Goal: Task Accomplishment & Management: Manage account settings

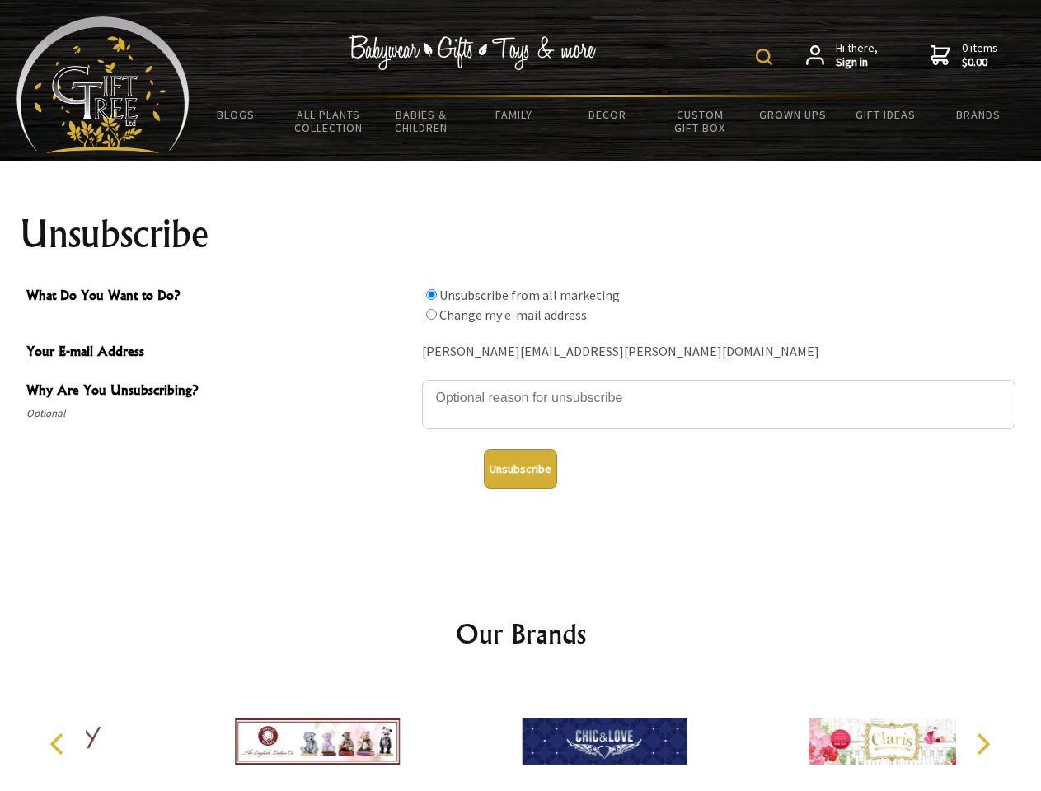
click at [766, 57] on img at bounding box center [763, 57] width 16 height 16
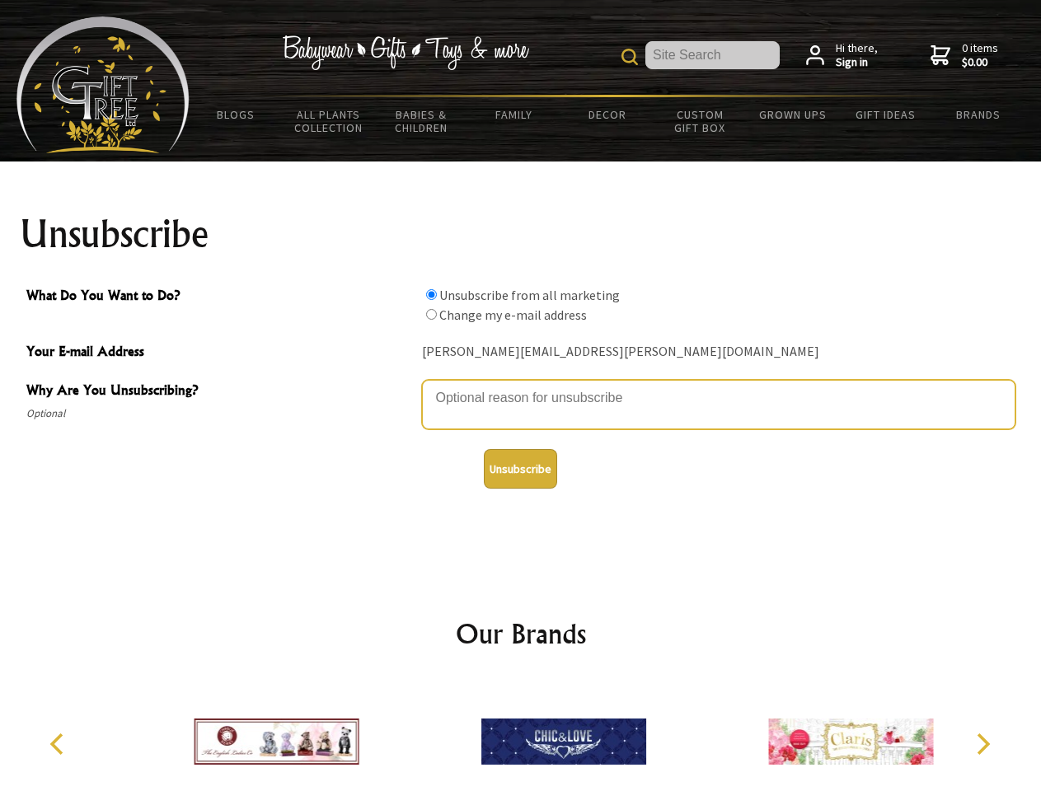
click at [521, 386] on textarea "Why Are You Unsubscribing?" at bounding box center [718, 404] width 593 height 49
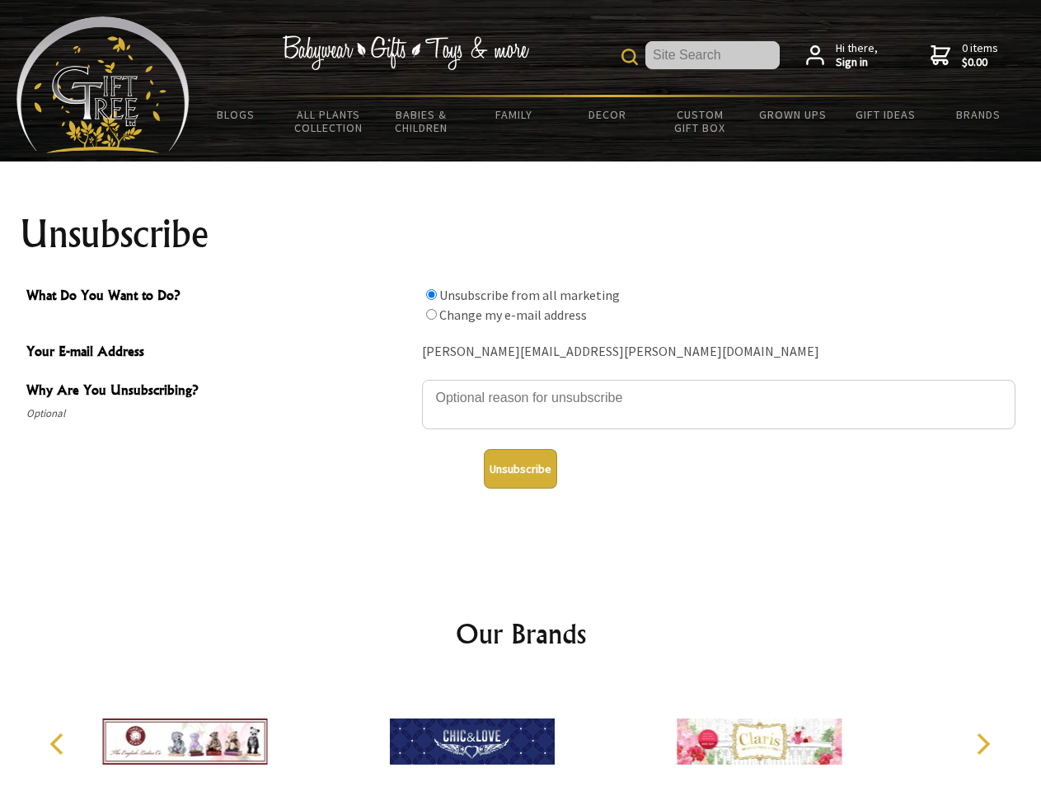
click at [431, 294] on input "What Do You Want to Do?" at bounding box center [431, 294] width 11 height 11
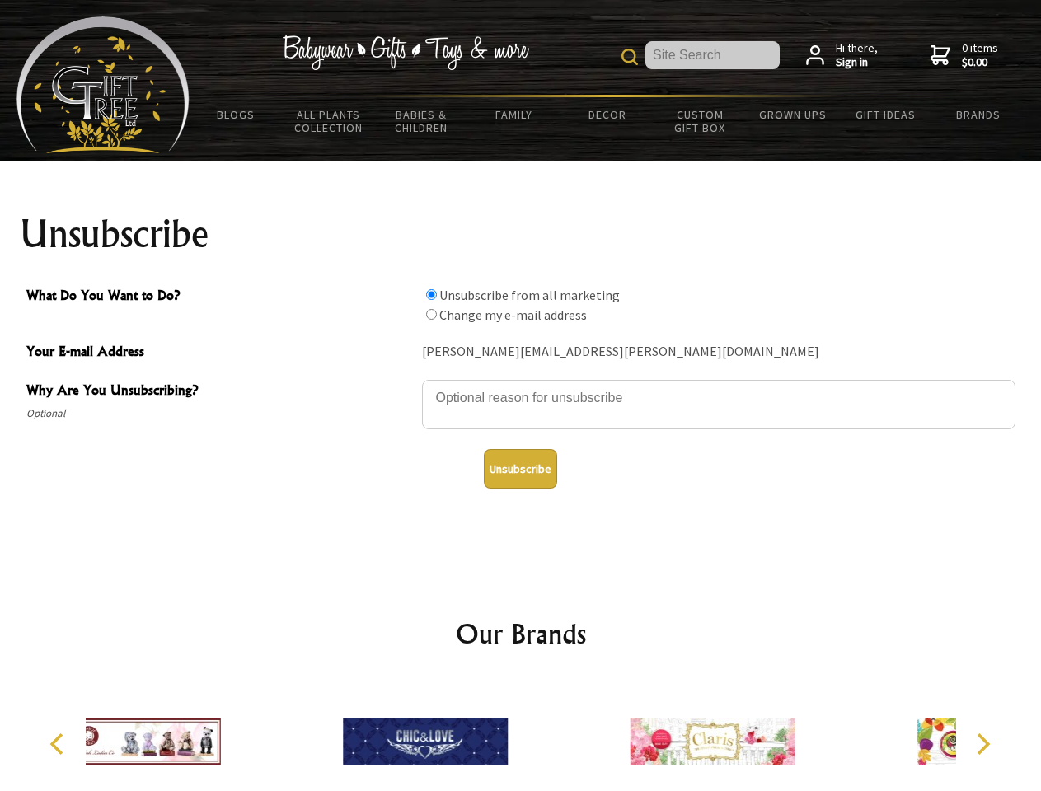
click at [431, 314] on input "What Do You Want to Do?" at bounding box center [431, 314] width 11 height 11
radio input "true"
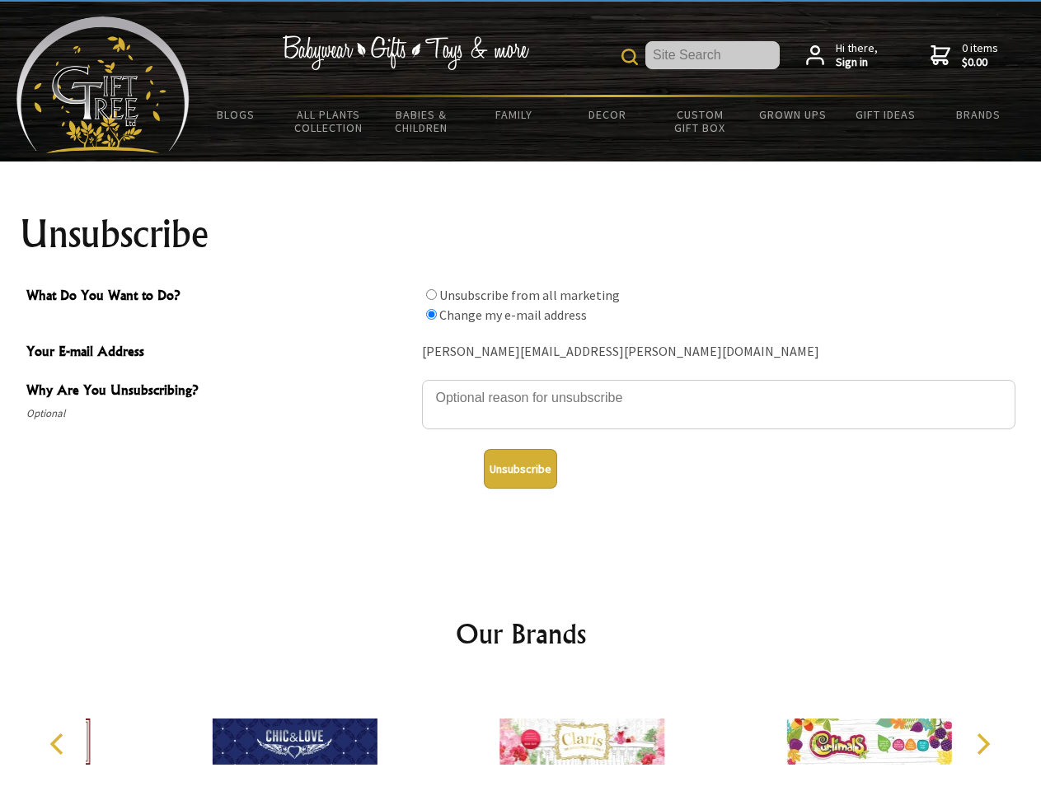
click at [520, 469] on button "Unsubscribe" at bounding box center [520, 469] width 73 height 40
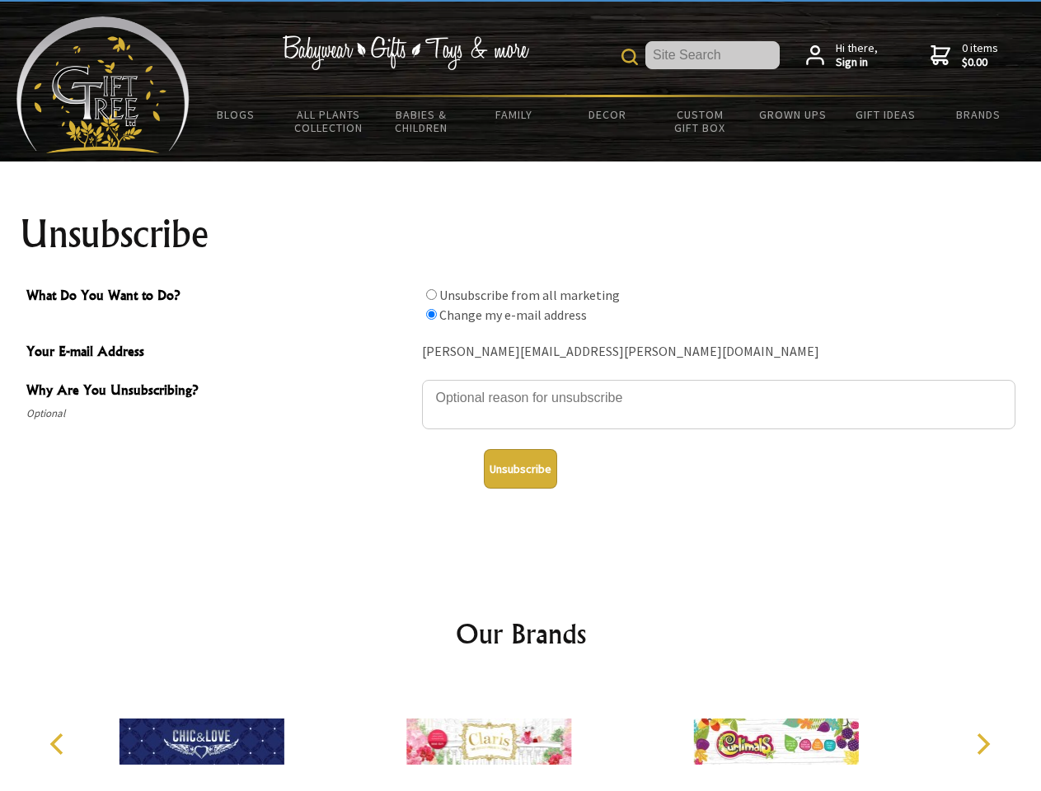
click at [521, 735] on img at bounding box center [488, 742] width 165 height 124
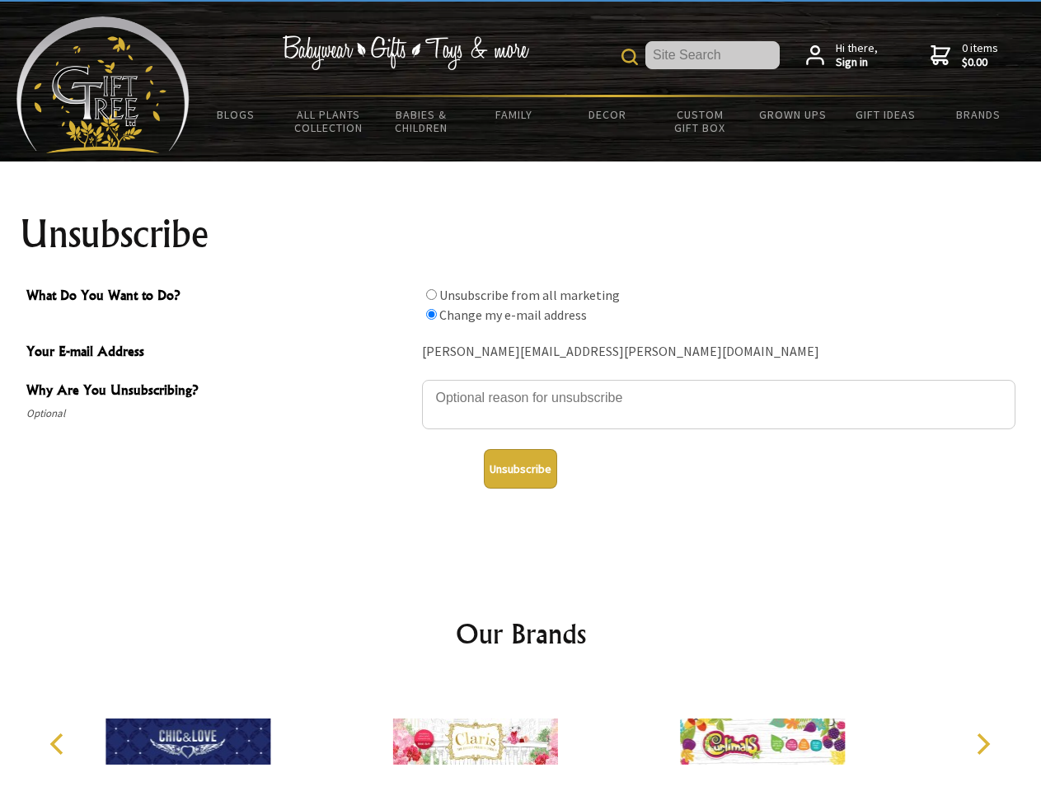
click at [59, 744] on icon "Previous" at bounding box center [58, 743] width 21 height 21
click at [982, 744] on icon "Next" at bounding box center [980, 743] width 21 height 21
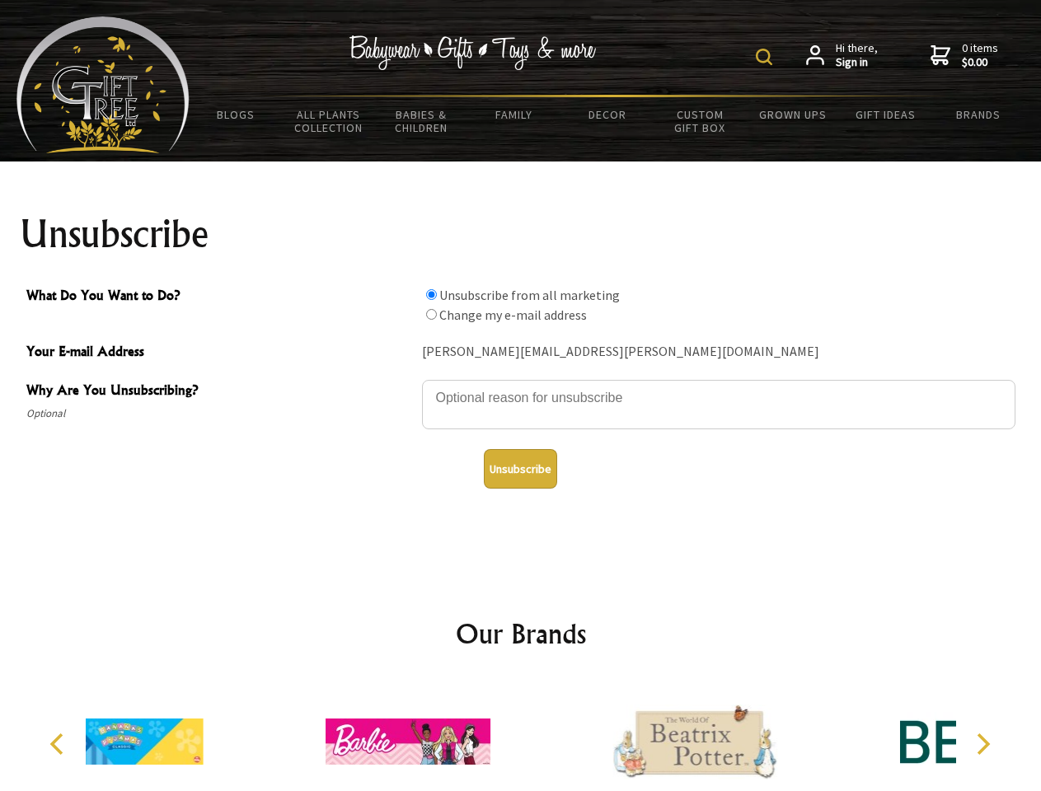
click at [766, 57] on img at bounding box center [763, 57] width 16 height 16
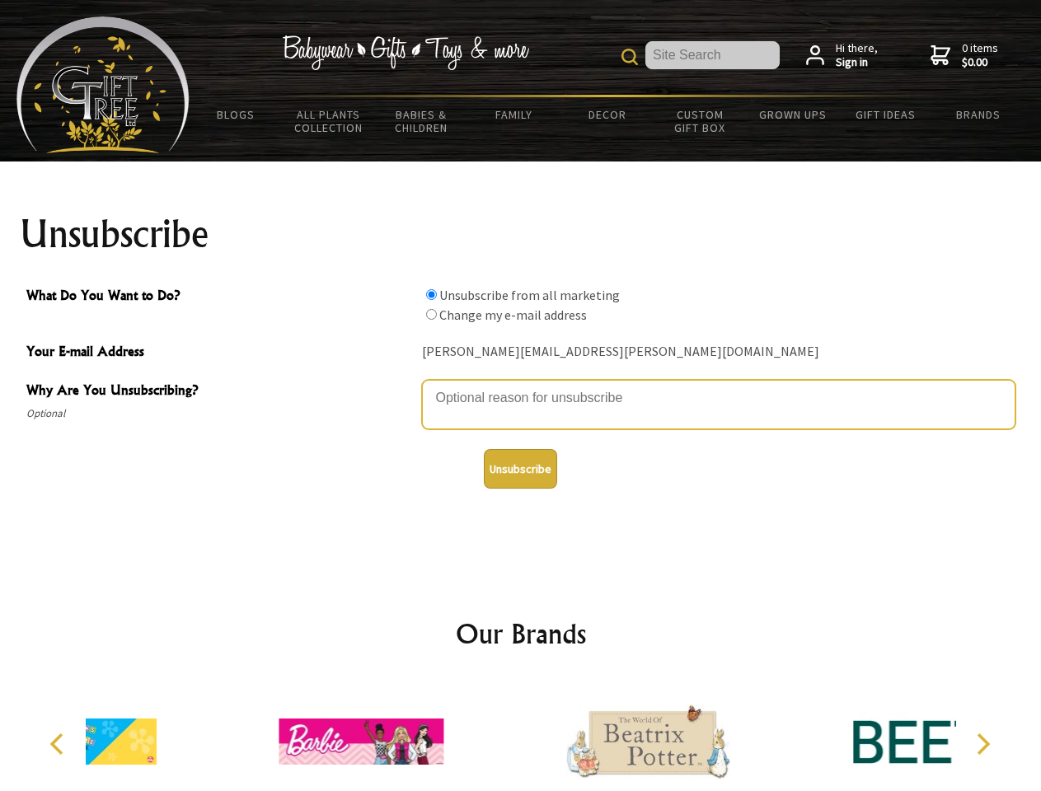
click at [521, 386] on textarea "Why Are You Unsubscribing?" at bounding box center [718, 404] width 593 height 49
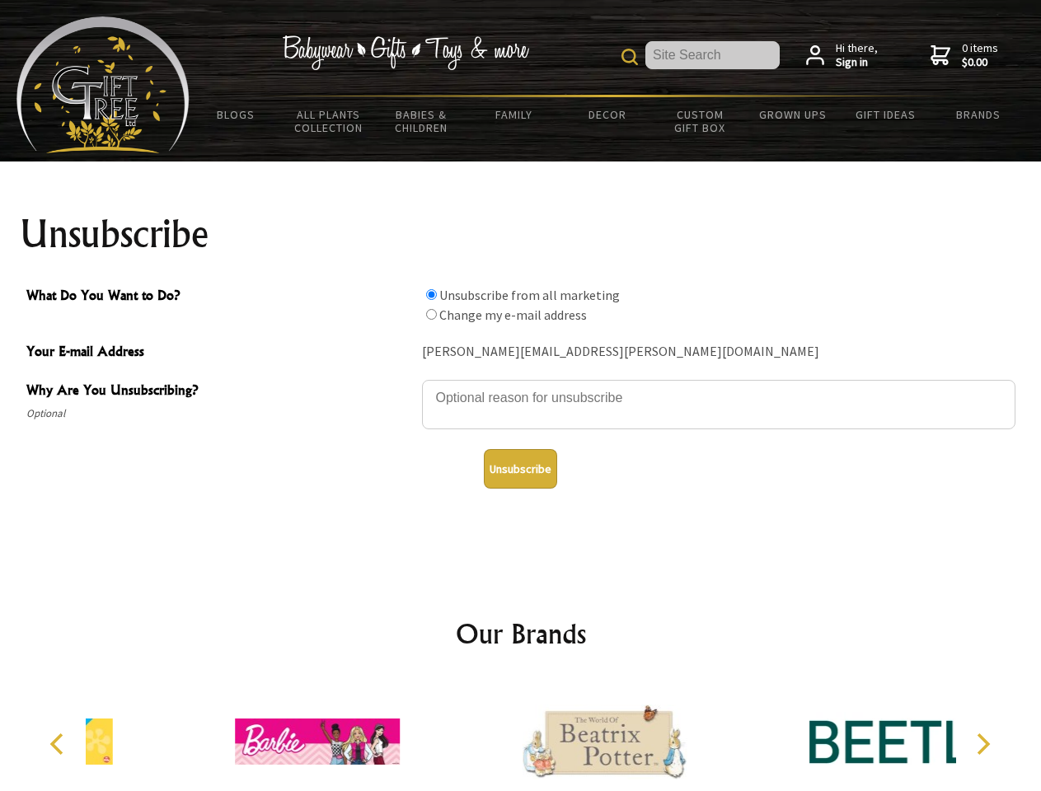
click at [431, 294] on input "What Do You Want to Do?" at bounding box center [431, 294] width 11 height 11
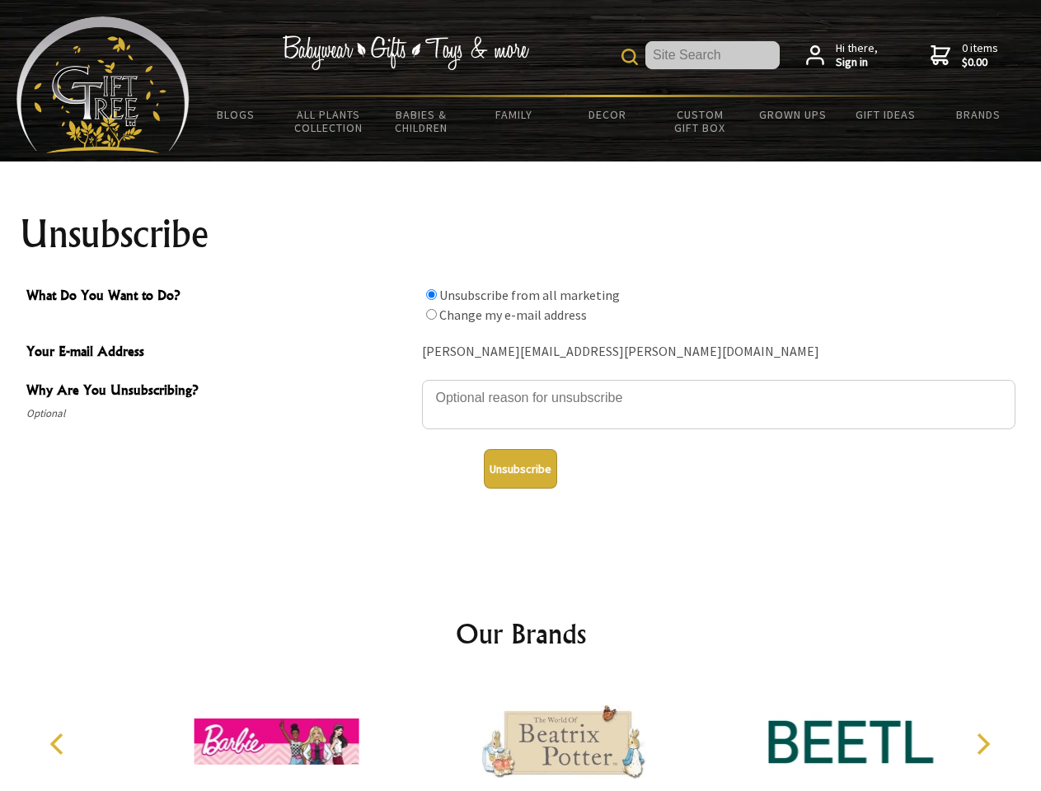
click at [431, 314] on input "What Do You Want to Do?" at bounding box center [431, 314] width 11 height 11
radio input "true"
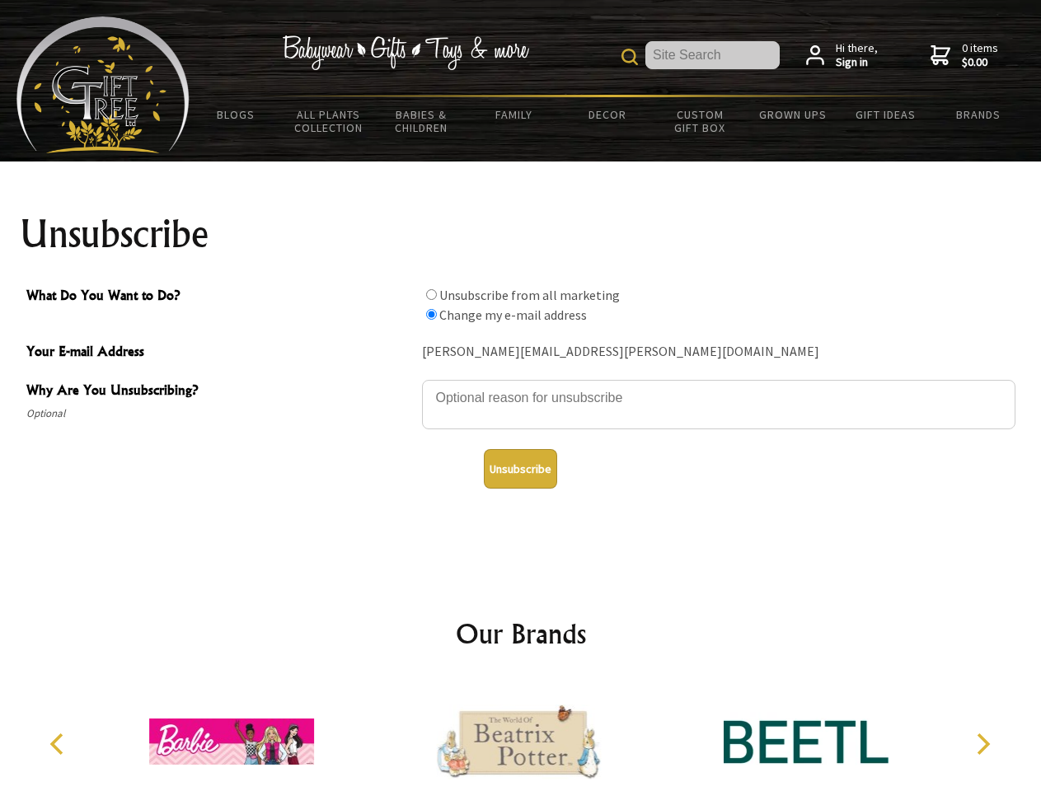
click at [520, 469] on button "Unsubscribe" at bounding box center [520, 469] width 73 height 40
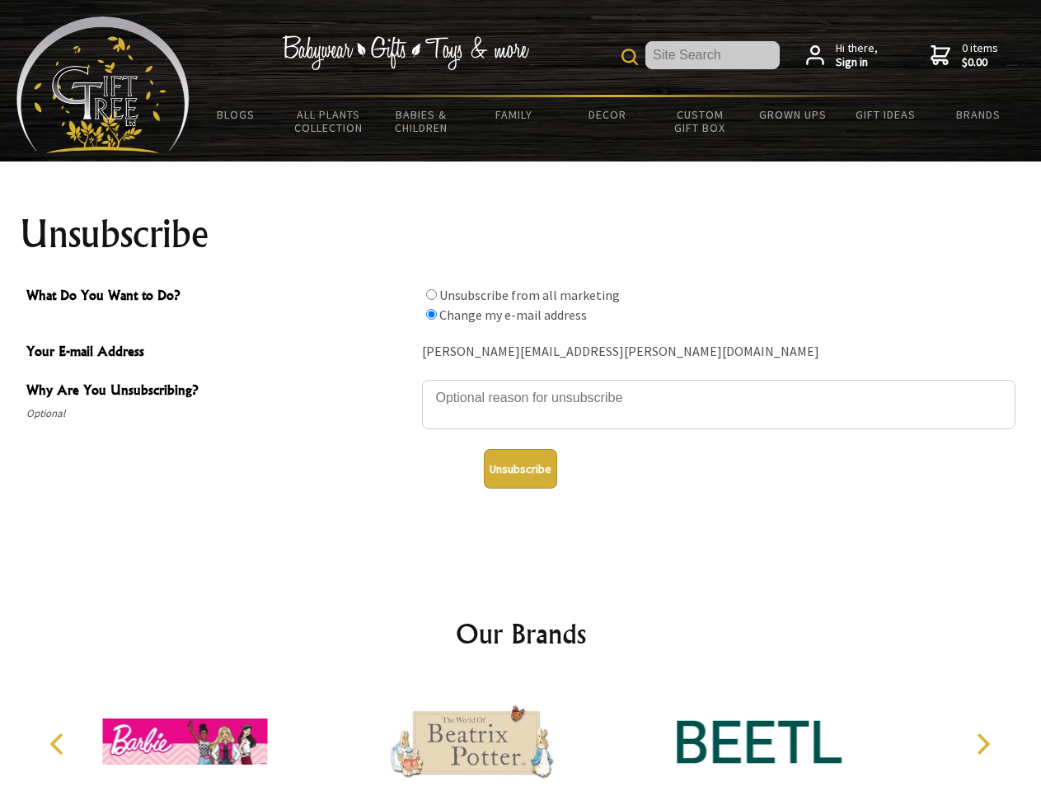
click at [521, 735] on img at bounding box center [472, 742] width 165 height 124
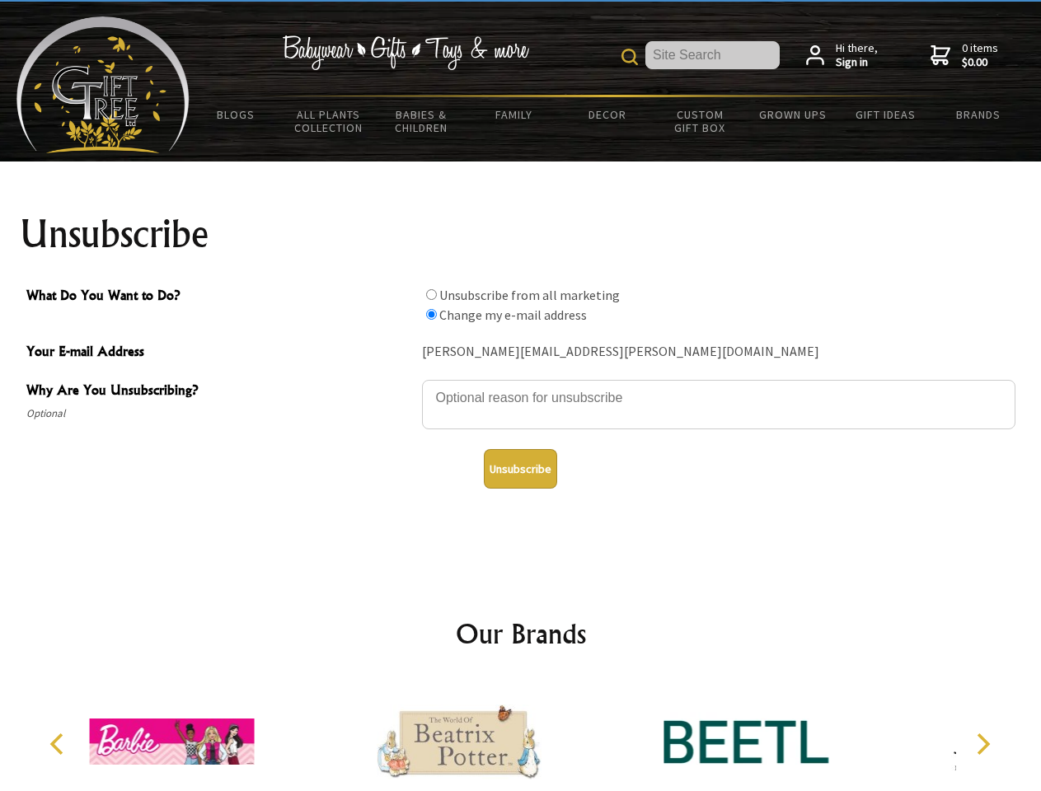
click at [59, 744] on icon "Previous" at bounding box center [58, 743] width 21 height 21
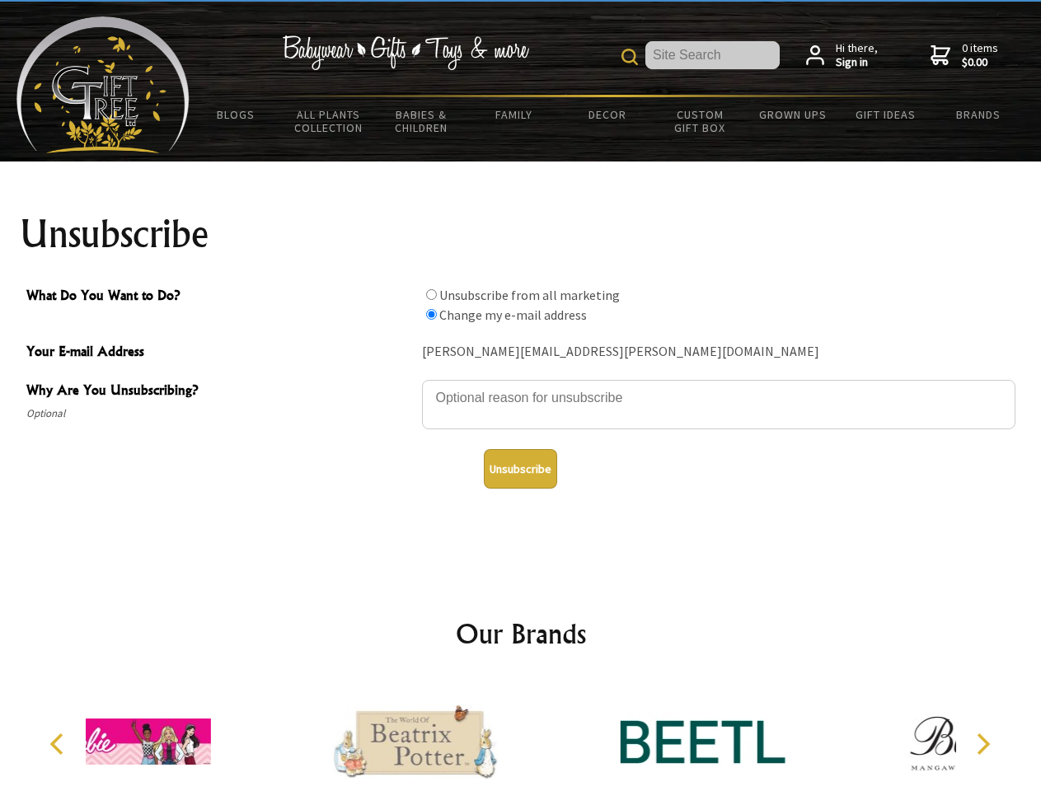
click at [982, 744] on icon "Next" at bounding box center [980, 743] width 21 height 21
